Goal: Book appointment/travel/reservation

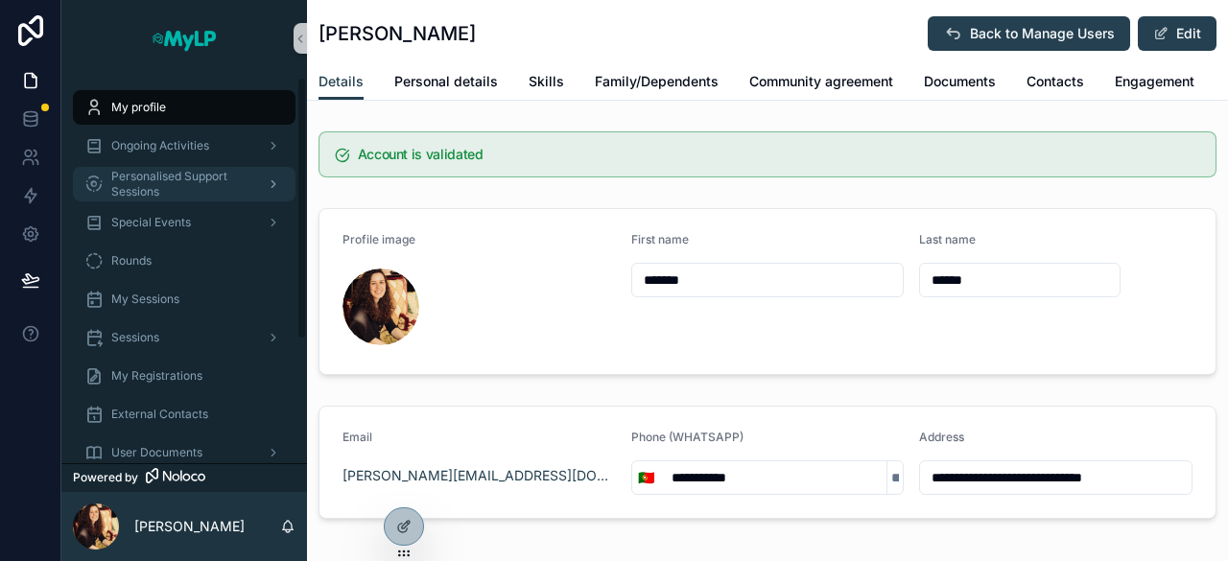
click at [187, 181] on span "Personalised Support Sessions" at bounding box center [181, 184] width 140 height 31
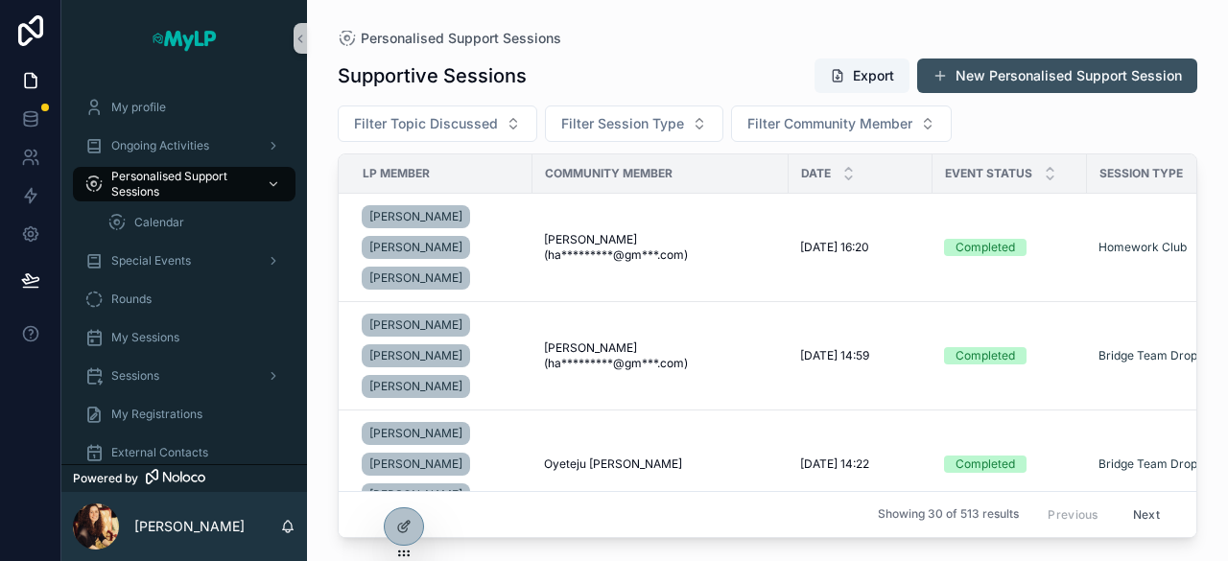
click at [997, 75] on button "New Personalised Support Session" at bounding box center [1057, 76] width 280 height 35
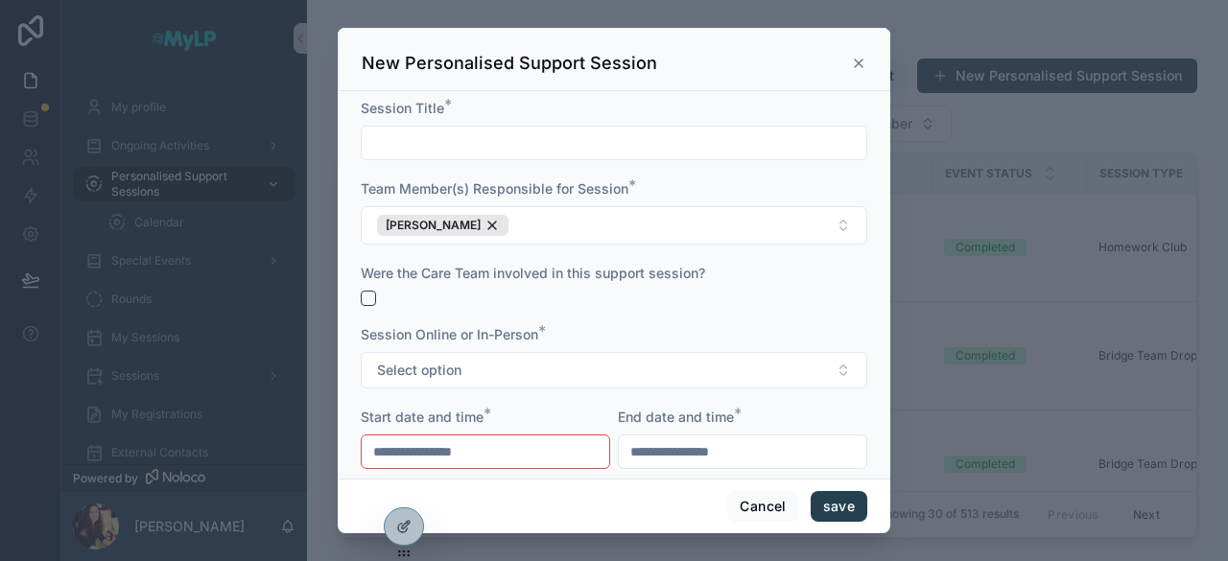
scroll to position [230, 0]
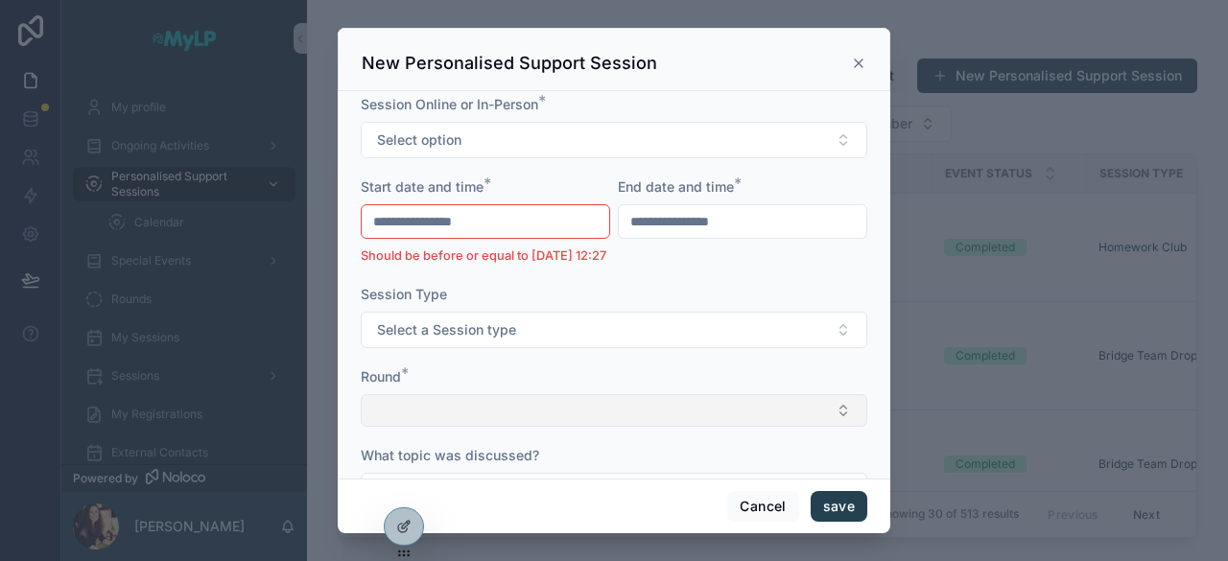
click at [547, 427] on button "Select Button" at bounding box center [614, 410] width 507 height 33
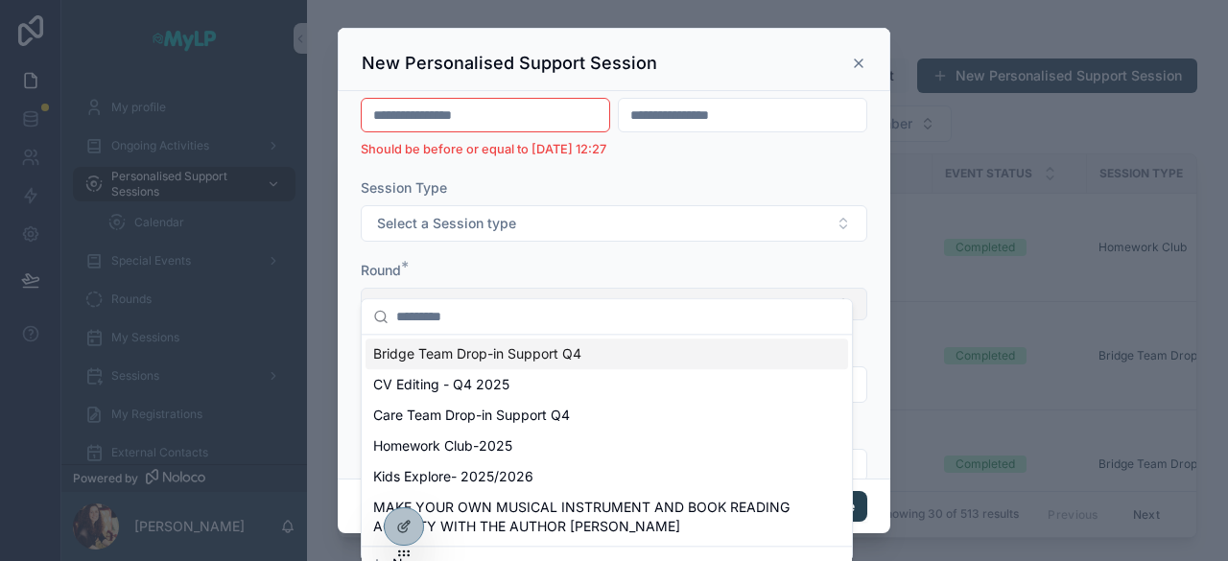
scroll to position [385, 0]
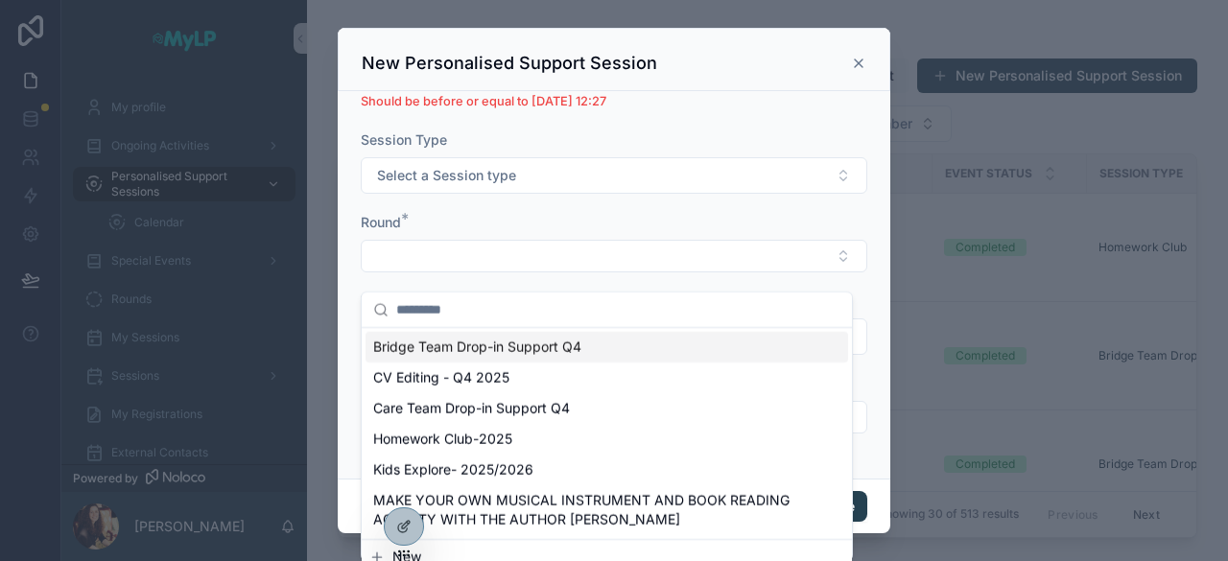
click at [859, 60] on icon "scrollable content" at bounding box center [858, 63] width 15 height 15
